Goal: Transaction & Acquisition: Subscribe to service/newsletter

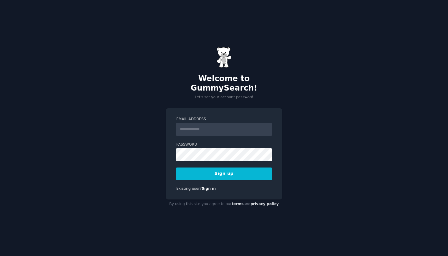
click at [200, 88] on h2 "Welcome to GummySearch!" at bounding box center [224, 83] width 116 height 19
click at [200, 123] on input "Email Address" at bounding box center [223, 129] width 95 height 13
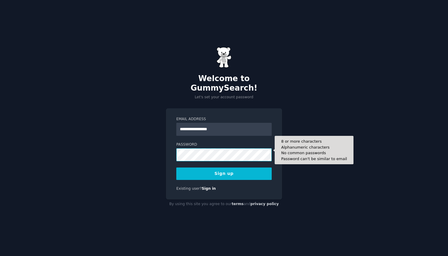
click at [224, 169] on button "Sign up" at bounding box center [223, 174] width 95 height 12
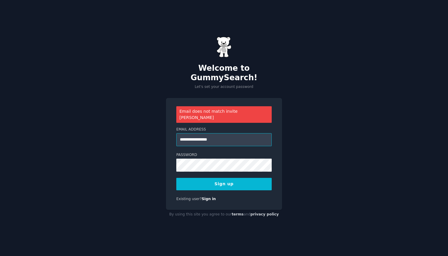
click at [211, 133] on input "**********" at bounding box center [223, 139] width 95 height 13
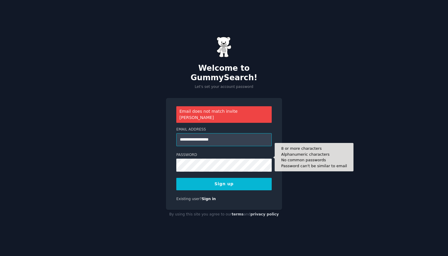
type input "**********"
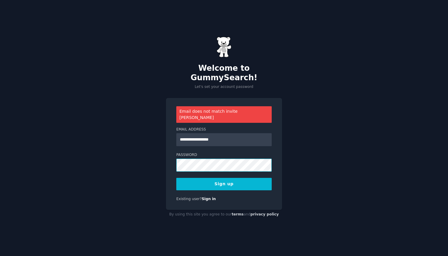
click at [152, 156] on div "**********" at bounding box center [224, 128] width 448 height 256
click at [224, 178] on button "Sign up" at bounding box center [223, 184] width 95 height 12
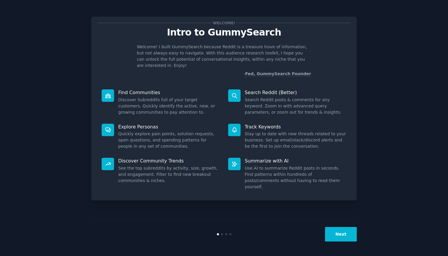
click at [331, 233] on button "Next" at bounding box center [341, 234] width 32 height 15
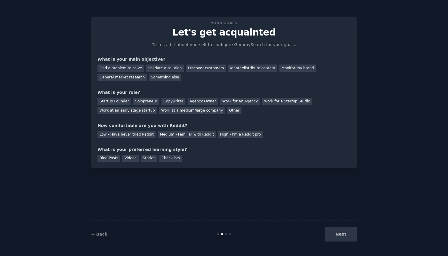
click at [91, 230] on div "← Back Next" at bounding box center [223, 234] width 265 height 27
click at [100, 233] on link "← Back" at bounding box center [99, 234] width 16 height 5
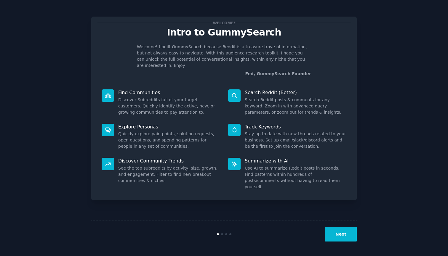
click at [353, 237] on button "Next" at bounding box center [341, 234] width 32 height 15
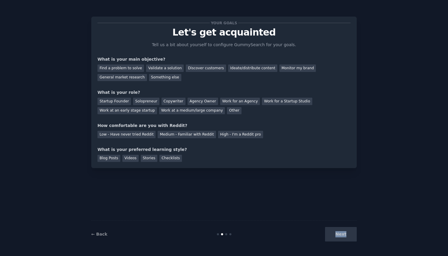
click at [353, 237] on div "Next" at bounding box center [312, 234] width 89 height 15
click at [350, 237] on div "Next" at bounding box center [312, 234] width 89 height 15
click at [348, 237] on div "Next" at bounding box center [312, 234] width 89 height 15
click at [126, 68] on div "Find a problem to solve" at bounding box center [120, 68] width 46 height 7
click at [165, 67] on div "Validate a solution" at bounding box center [165, 68] width 38 height 7
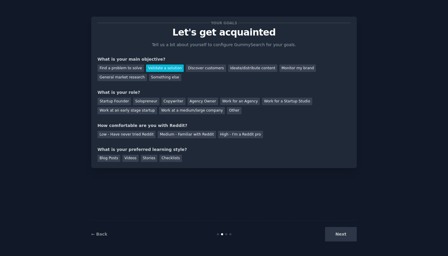
click at [345, 238] on div "Next" at bounding box center [312, 234] width 89 height 15
click at [142, 99] on div "Solopreneur" at bounding box center [146, 101] width 26 height 7
click at [180, 135] on div "Medium - Familiar with Reddit" at bounding box center [186, 134] width 58 height 7
click at [135, 158] on div "Videos" at bounding box center [130, 158] width 16 height 7
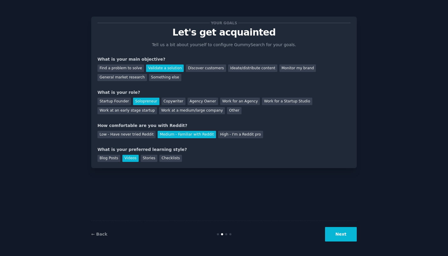
click at [343, 232] on button "Next" at bounding box center [341, 234] width 32 height 15
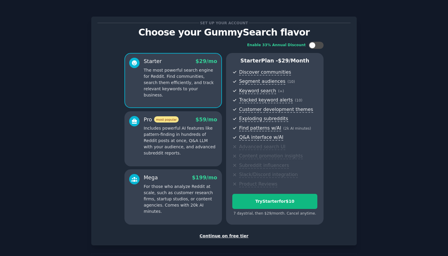
click at [213, 233] on div "Continue on free tier" at bounding box center [223, 236] width 253 height 6
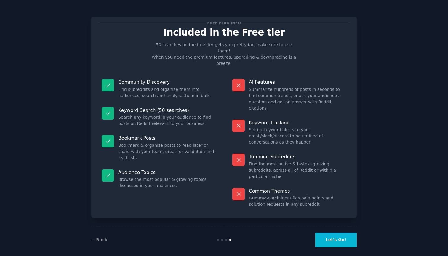
click at [339, 233] on button "Let's Go!" at bounding box center [335, 240] width 41 height 15
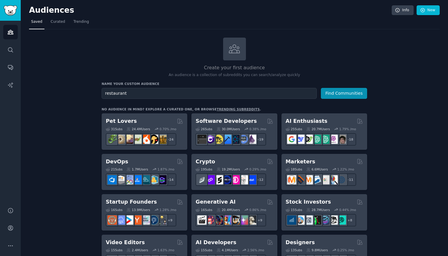
type input "restaurant"
click at [344, 93] on button "Find Communities" at bounding box center [344, 93] width 46 height 11
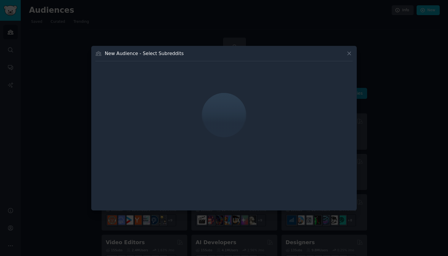
click at [349, 51] on icon at bounding box center [349, 53] width 6 height 6
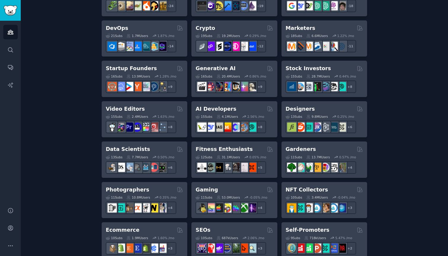
scroll to position [136, 0]
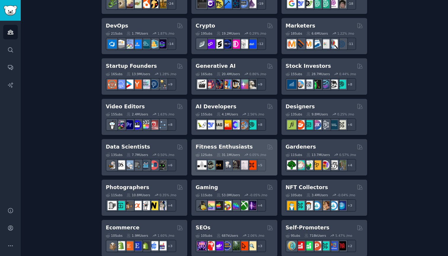
click at [249, 148] on div "Fitness Enthusiasts Curated by GummySearch" at bounding box center [233, 146] width 77 height 7
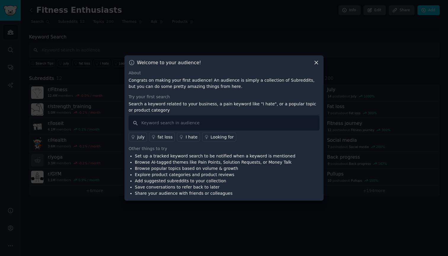
click at [260, 222] on div at bounding box center [224, 128] width 448 height 256
